Goal: Find specific page/section: Find specific page/section

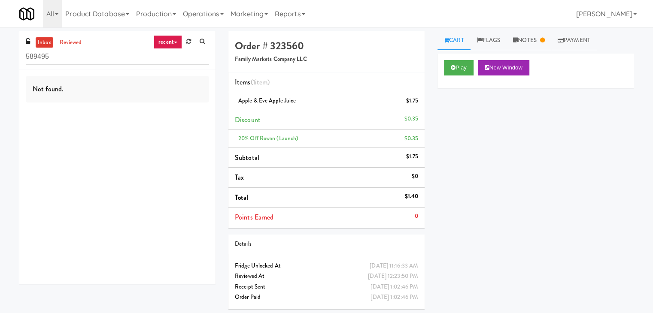
click at [78, 97] on div "Not found." at bounding box center [117, 89] width 183 height 27
click at [155, 11] on link "Production" at bounding box center [156, 13] width 47 height 27
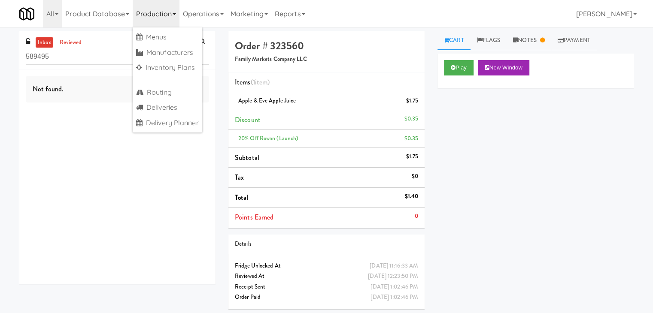
click at [48, 45] on link "inbox" at bounding box center [45, 42] width 18 height 11
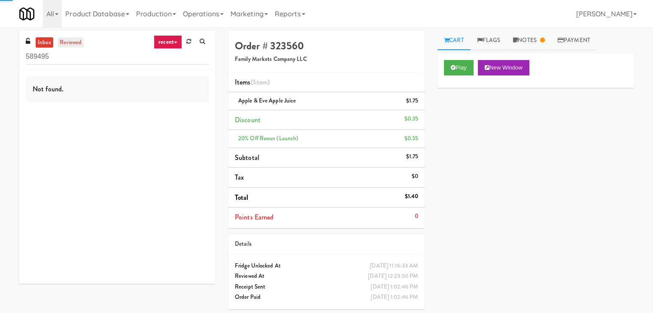
click at [63, 42] on link "reviewed" at bounding box center [70, 42] width 27 height 11
click at [46, 42] on link "inbox" at bounding box center [45, 42] width 18 height 11
click at [491, 128] on div "Play New Window Primary Flag Clear Flag if unable to determine what was taken o…" at bounding box center [535, 215] width 196 height 322
click at [200, 42] on icon at bounding box center [202, 42] width 5 height 6
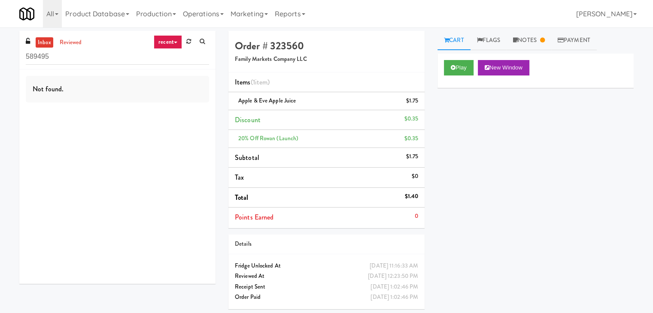
click at [26, 42] on icon at bounding box center [28, 41] width 4 height 7
click at [93, 16] on link "Product Database" at bounding box center [97, 13] width 71 height 27
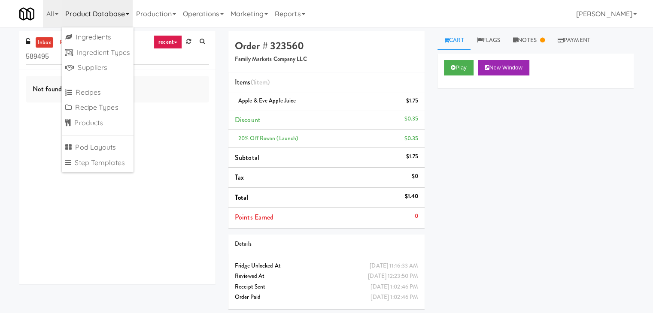
click at [142, 125] on div "Not found." at bounding box center [117, 177] width 196 height 215
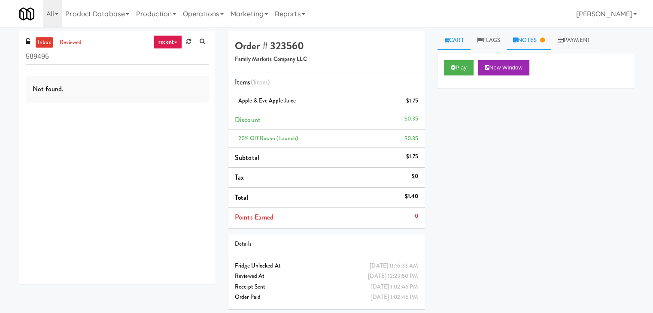
click at [526, 40] on link "Notes" at bounding box center [528, 40] width 45 height 19
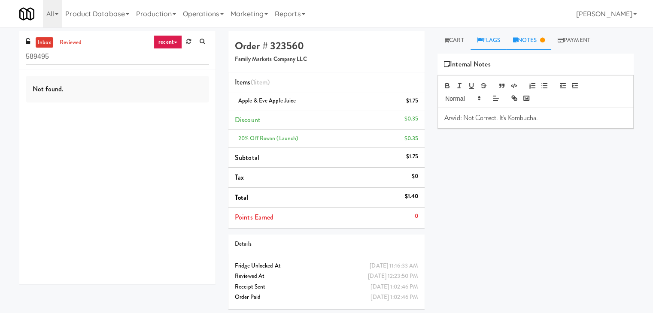
click at [494, 42] on link "Flags" at bounding box center [488, 40] width 36 height 19
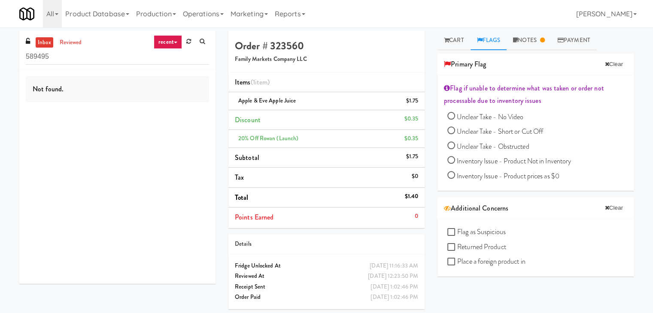
click at [199, 182] on div "Not found." at bounding box center [117, 177] width 196 height 215
click at [57, 13] on icon at bounding box center [56, 14] width 3 height 2
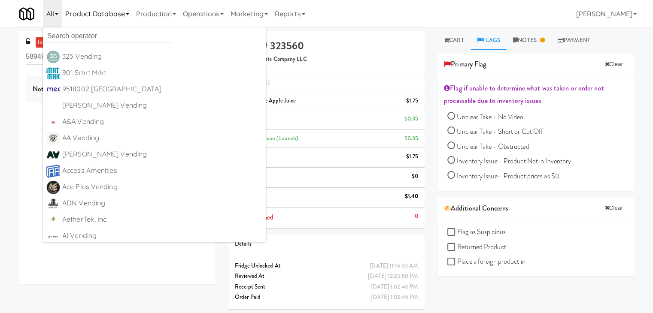
click at [129, 13] on icon at bounding box center [127, 14] width 3 height 2
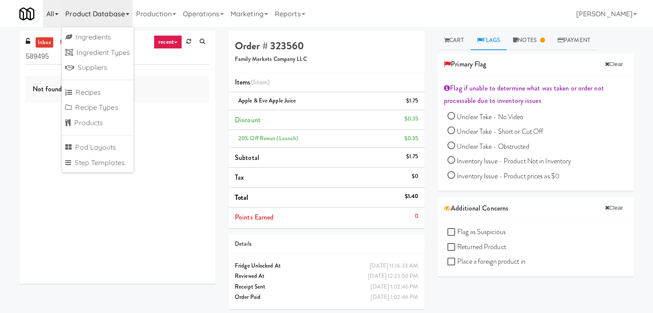
click at [51, 13] on link "All" at bounding box center [52, 13] width 19 height 27
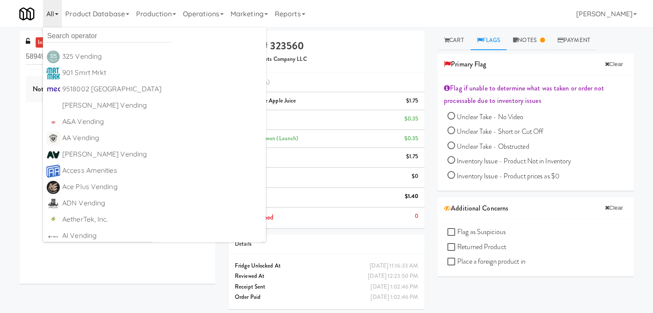
click at [172, 292] on div "inbox reviewed recent all unclear take inventory issue suspicious failed recent…" at bounding box center [326, 173] width 627 height 285
